Goal: Task Accomplishment & Management: Use online tool/utility

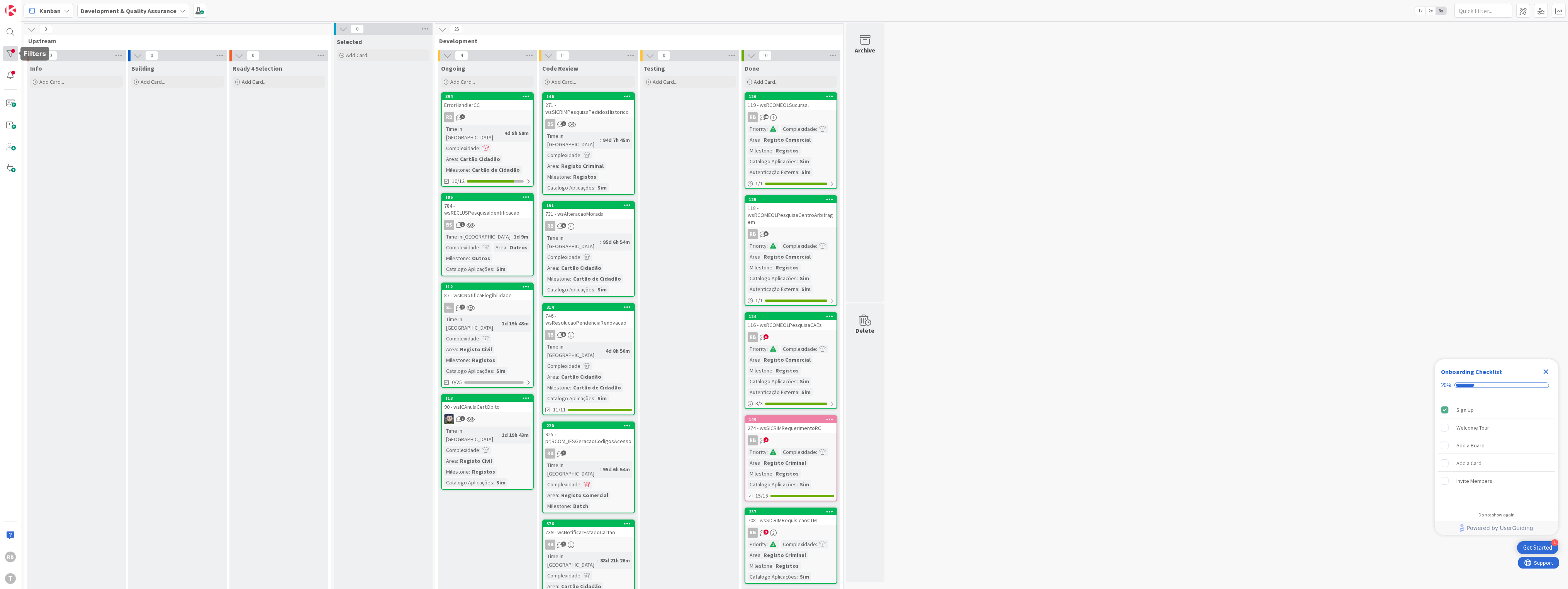
click at [11, 54] on div at bounding box center [10, 54] width 15 height 15
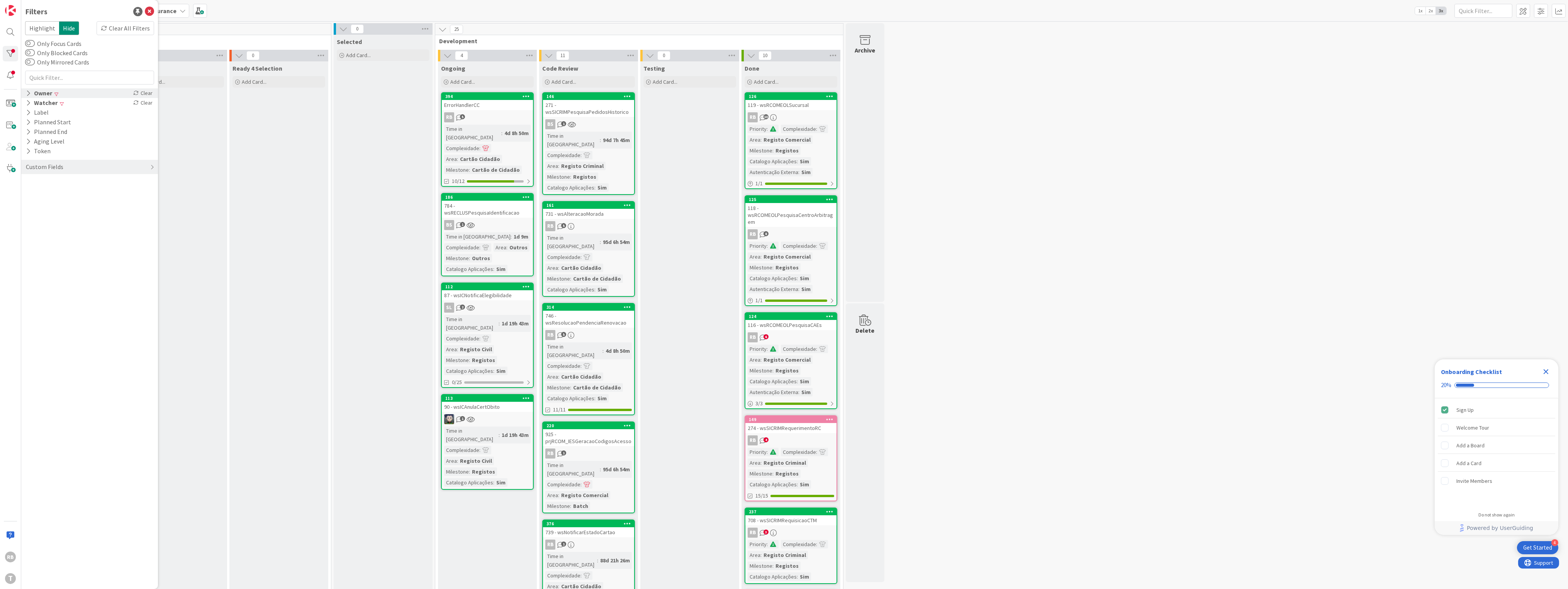
click at [28, 91] on icon at bounding box center [29, 93] width 5 height 7
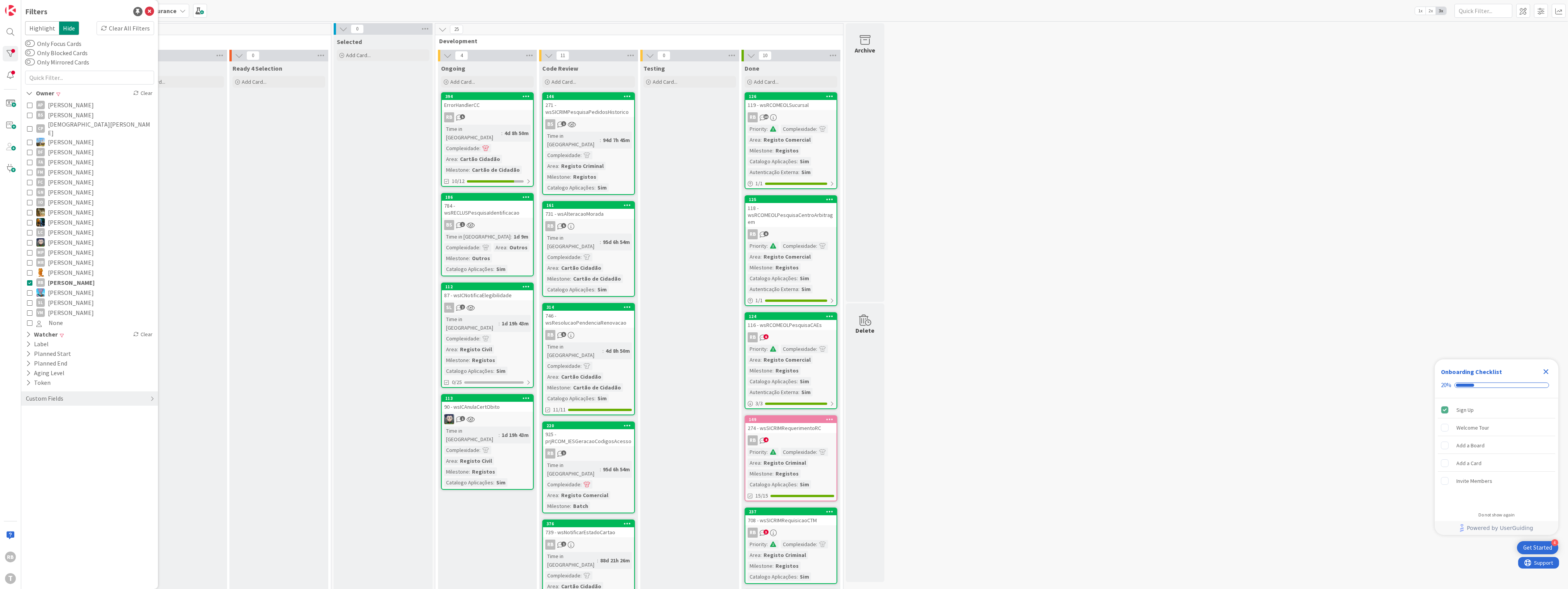
click at [29, 280] on icon at bounding box center [29, 282] width 5 height 5
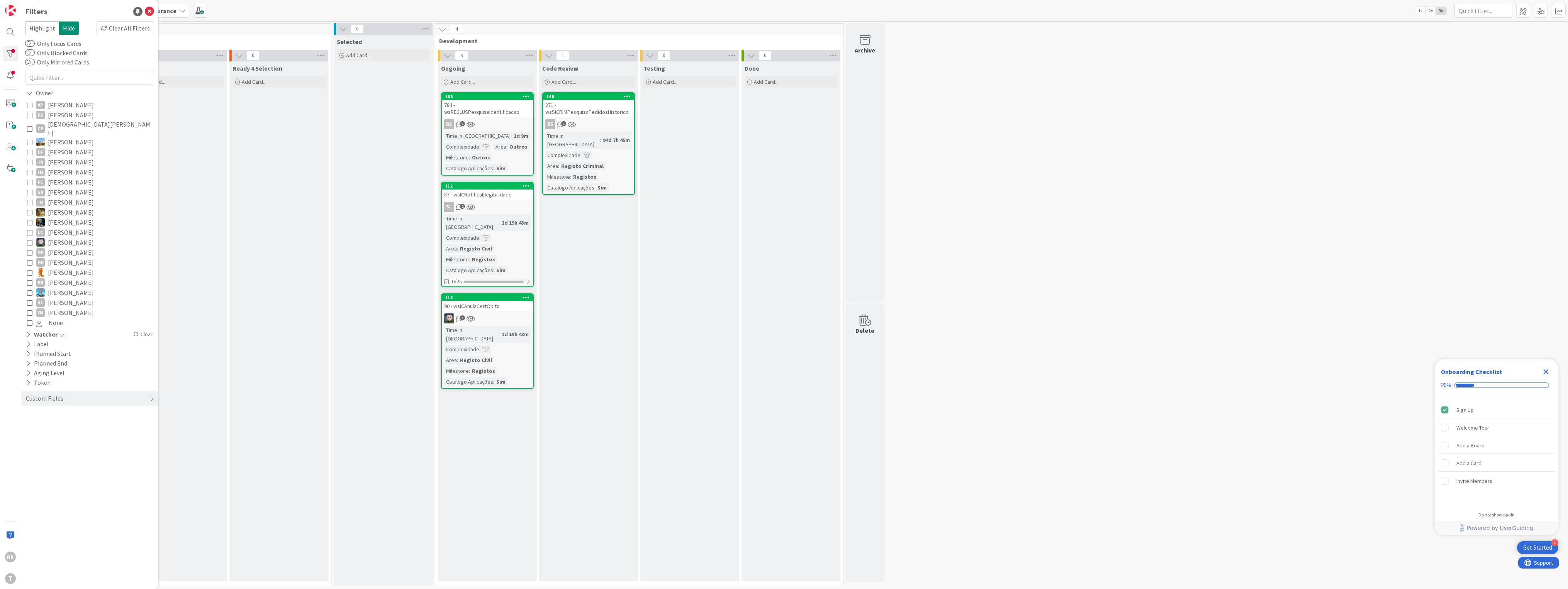
click at [607, 215] on div "Code Review Add Card... 146 271 - wsSICRIMPesquisaPedidosHistorico BS 1 Time in…" at bounding box center [589, 321] width 99 height 520
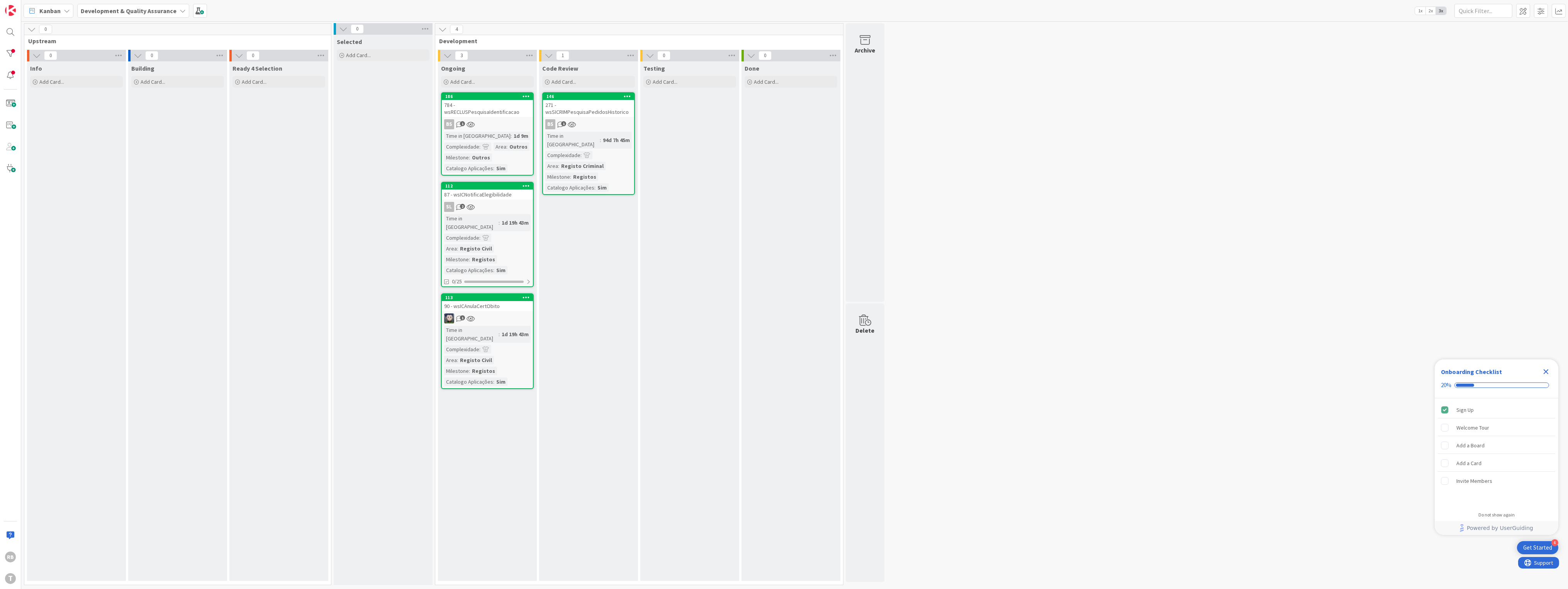
click at [602, 121] on div "BS 1" at bounding box center [589, 124] width 91 height 10
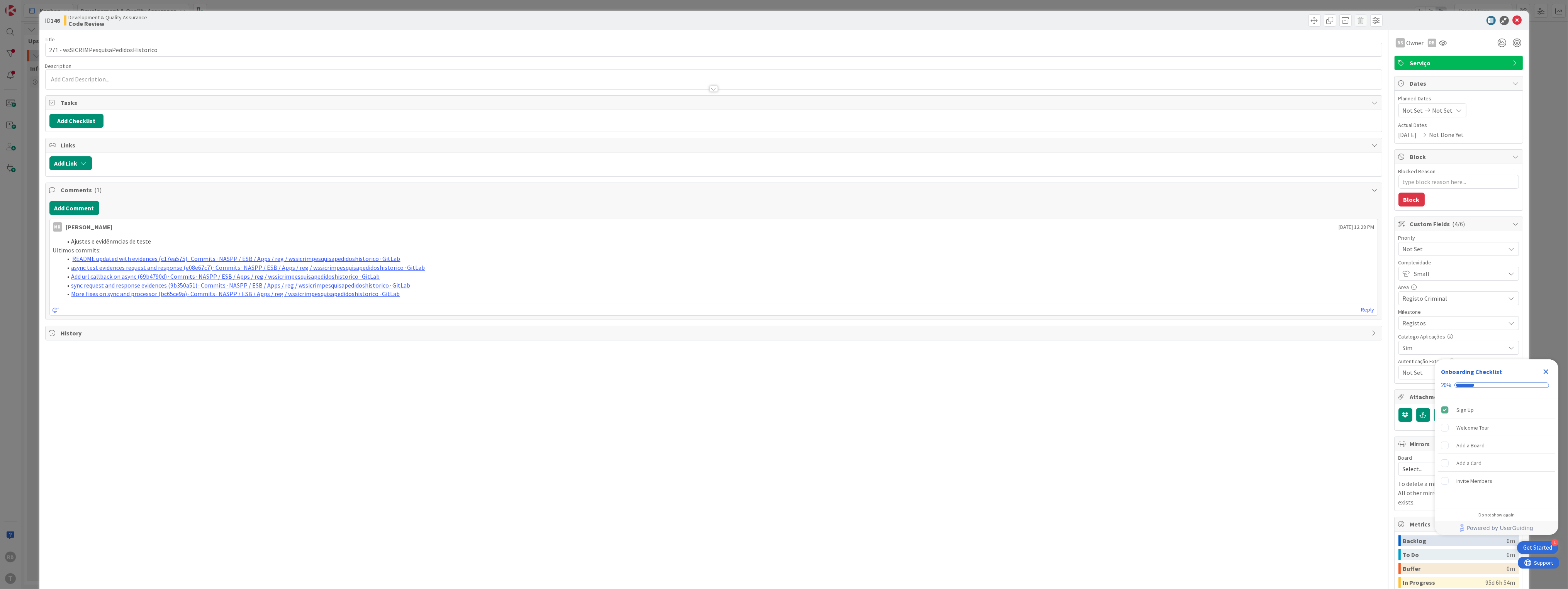
type textarea "x"
click at [98, 48] on input "271 - wsSICRIMPesquisaPedidosHistorico" at bounding box center [713, 49] width 1337 height 14
click at [33, 210] on div "ID 146 Development & Quality Assurance Code Review Title 38 / 128 271 - wsSICRI…" at bounding box center [784, 294] width 1568 height 589
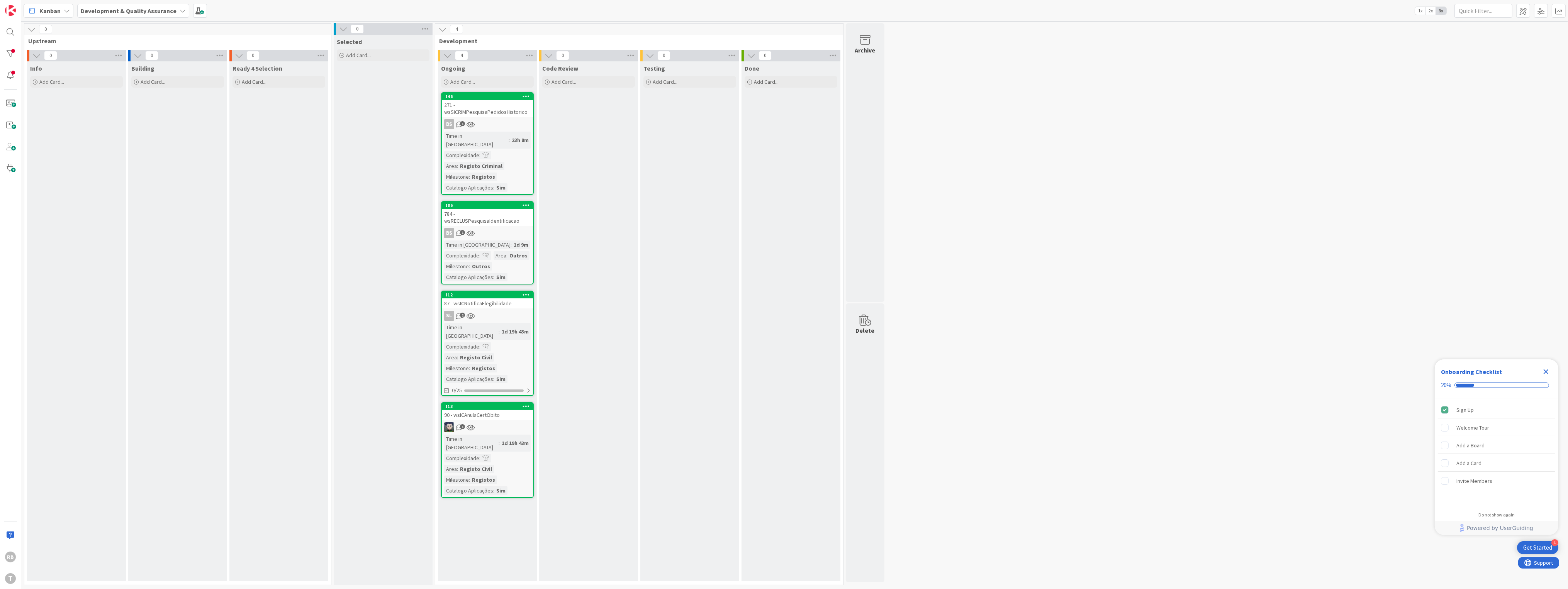
click at [800, 148] on div "Done Add Card..." at bounding box center [791, 321] width 99 height 520
